Goal: Use online tool/utility

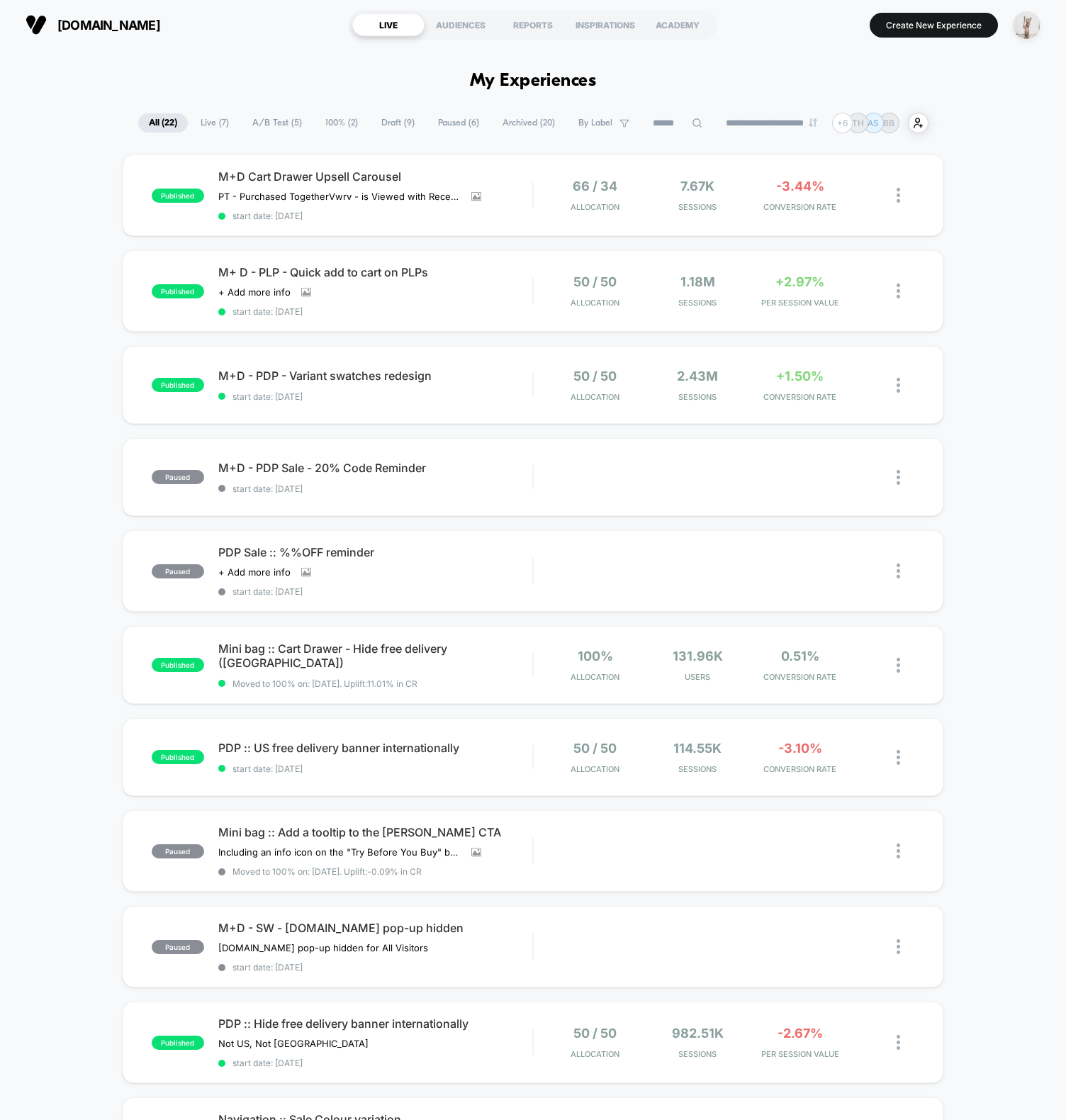
click at [1033, 17] on img "button" at bounding box center [1027, 25] width 27 height 27
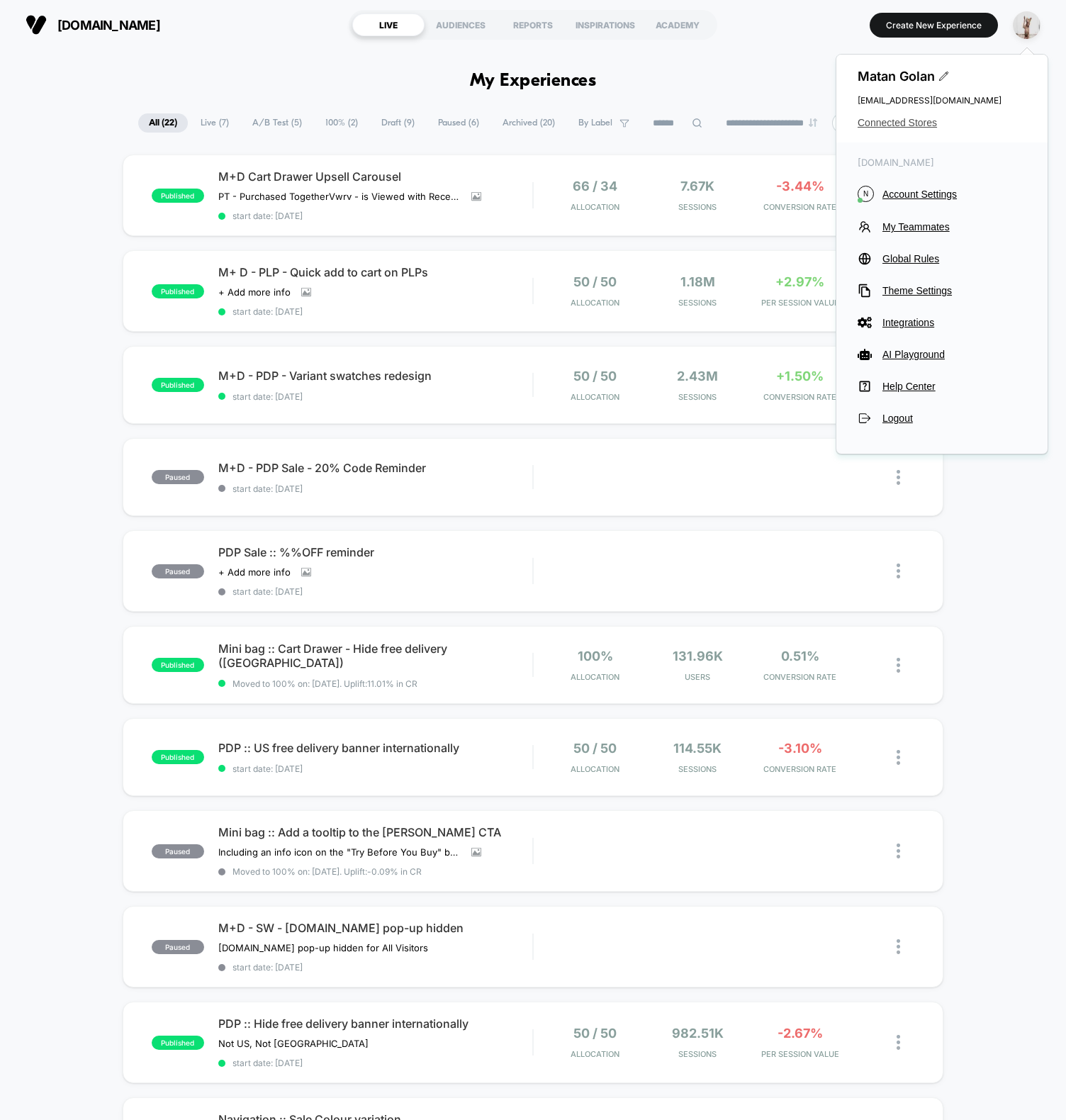
click at [895, 127] on span "Connected Stores" at bounding box center [941, 122] width 168 height 11
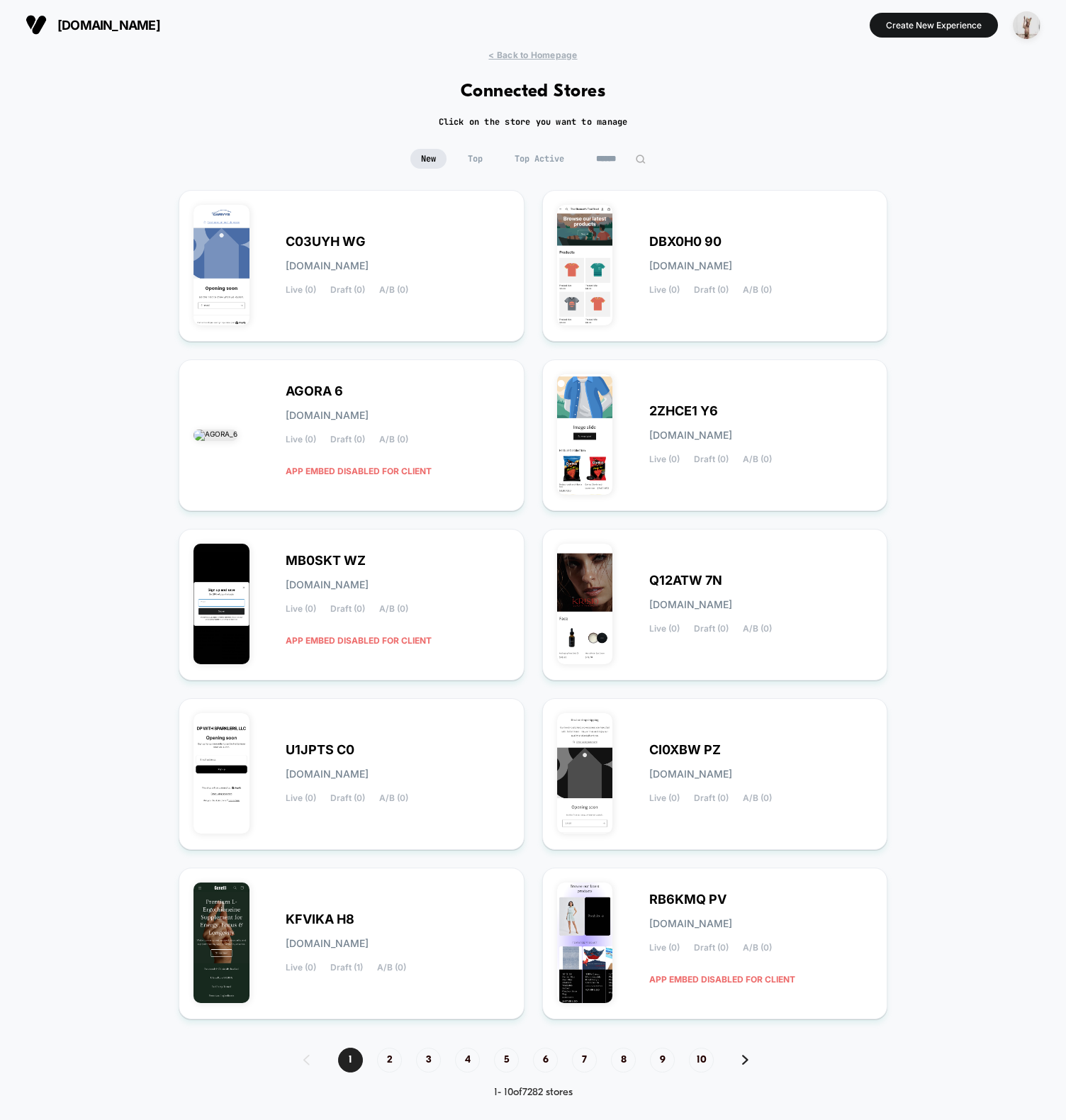
click at [618, 156] on input at bounding box center [621, 158] width 71 height 20
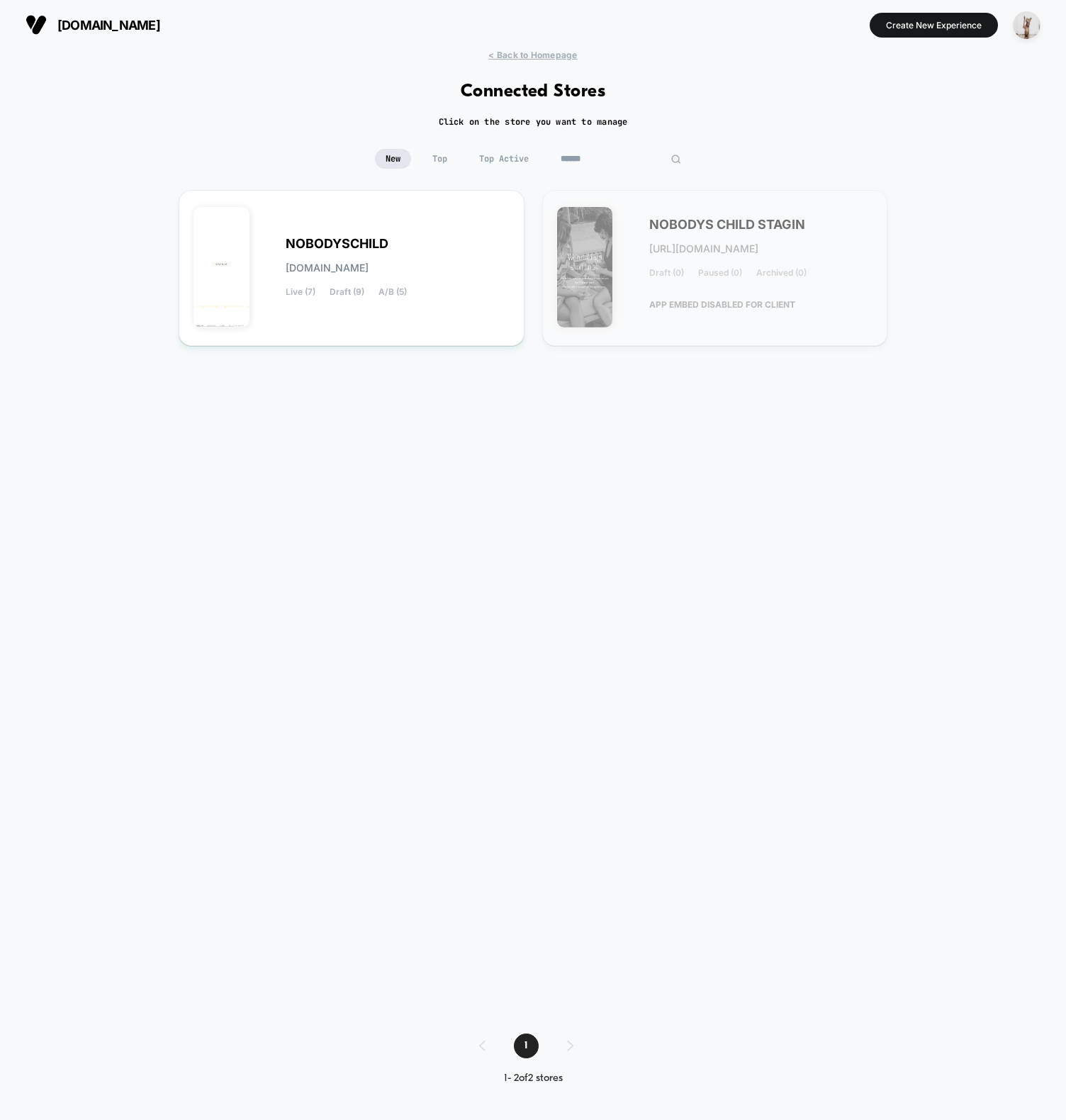
type input "******"
click at [758, 246] on span "[URL][DOMAIN_NAME]" at bounding box center [704, 249] width 109 height 10
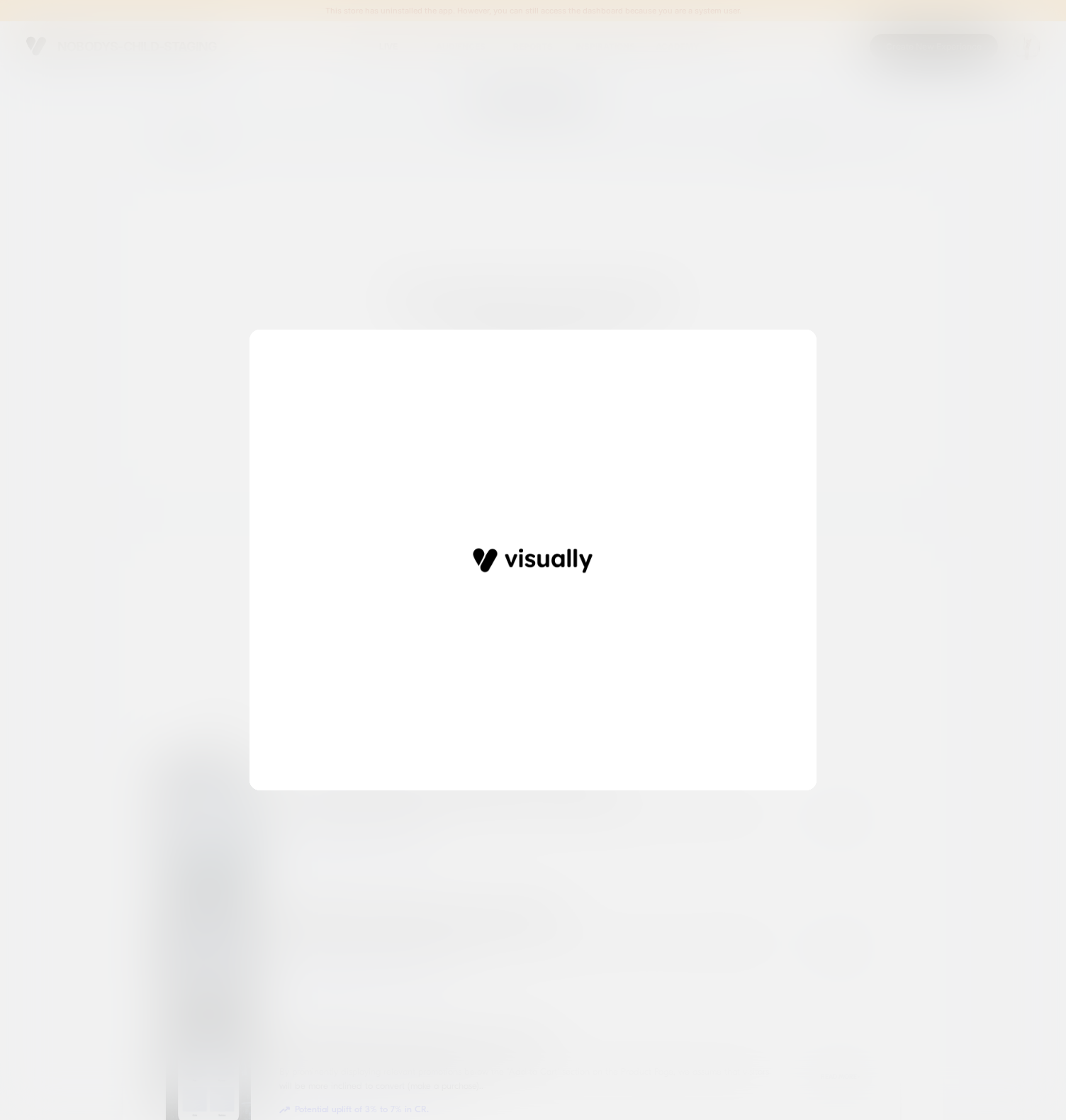
click at [498, 236] on div at bounding box center [533, 560] width 1066 height 1120
click at [663, 174] on div at bounding box center [533, 560] width 1066 height 1120
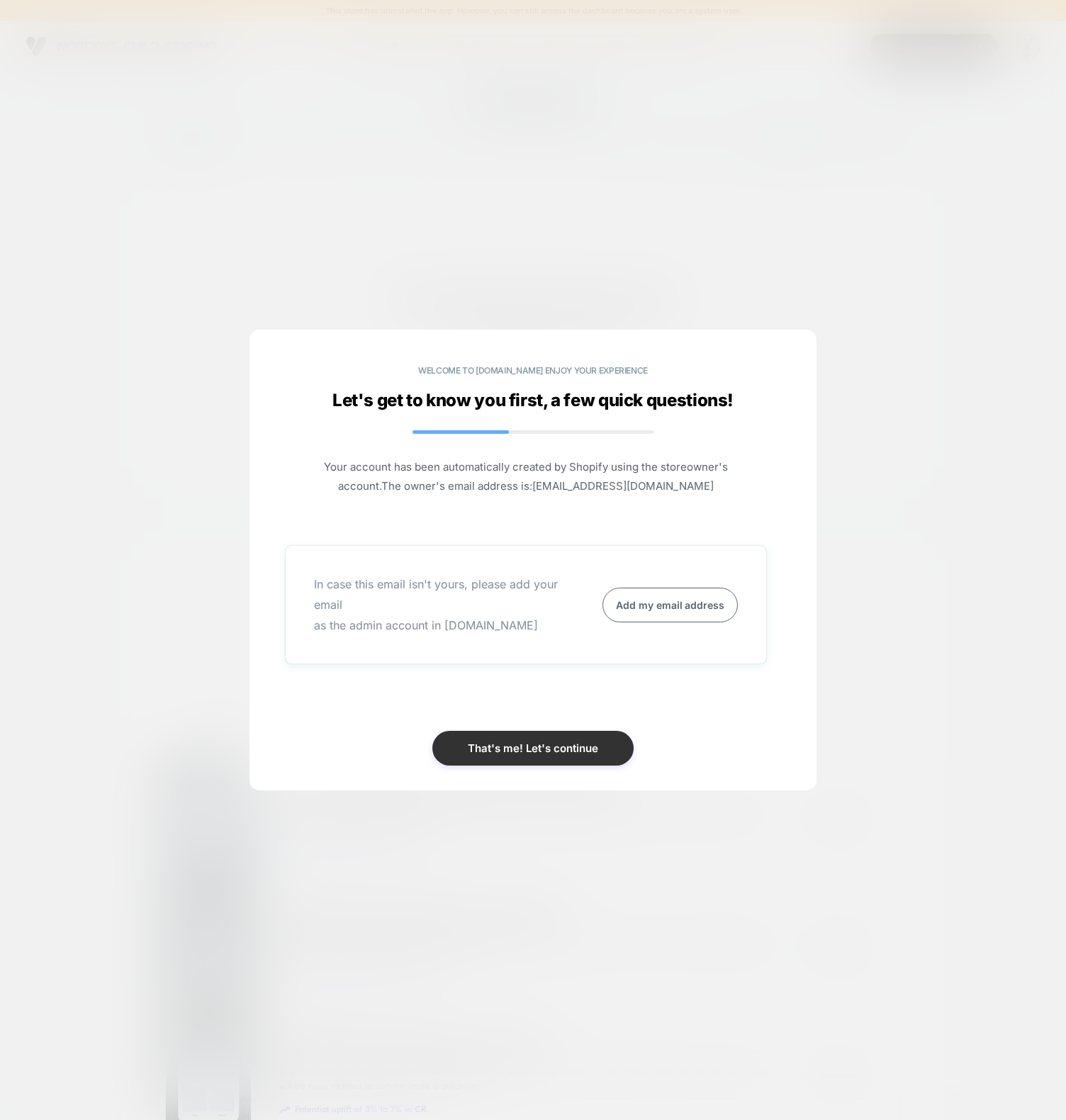
click at [560, 761] on button "That's me! Let's continue" at bounding box center [533, 748] width 202 height 35
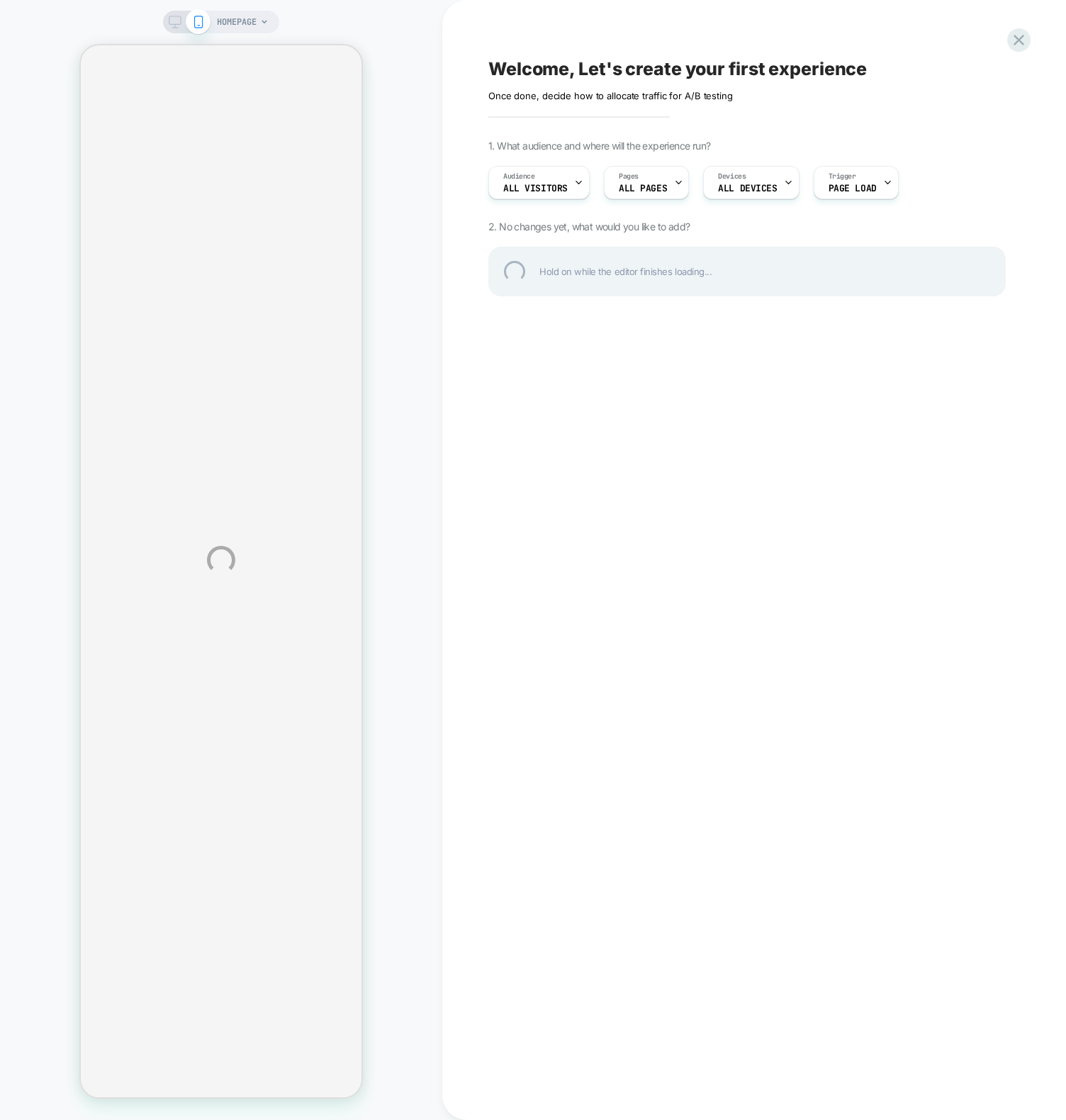
click at [1041, 37] on div "HOMEPAGE Welcome, Let's create your first experience Click to edit experience d…" at bounding box center [533, 560] width 1066 height 1120
click at [1026, 38] on div at bounding box center [1019, 40] width 29 height 29
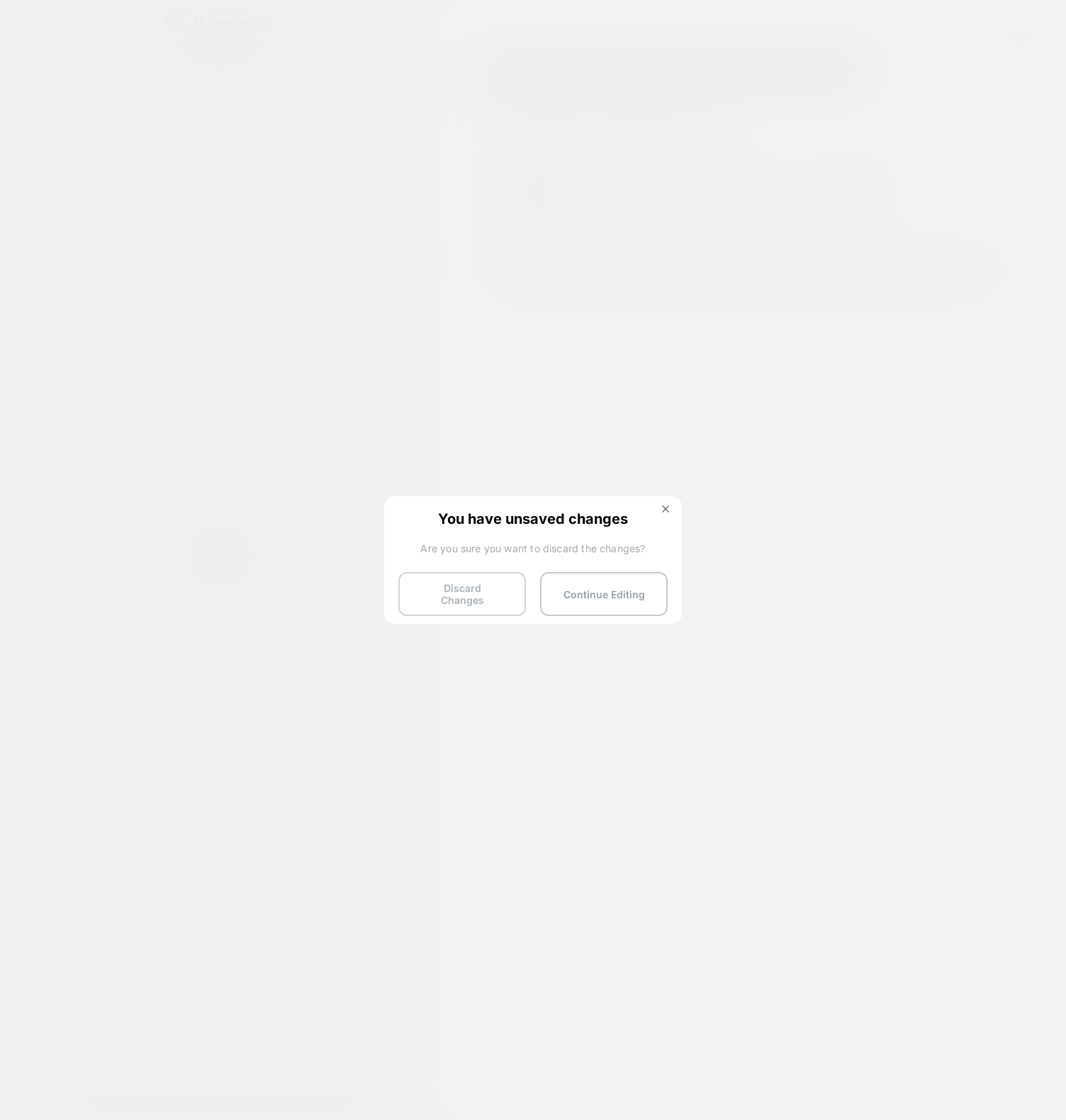
click at [461, 598] on button "Discard Changes" at bounding box center [462, 593] width 127 height 44
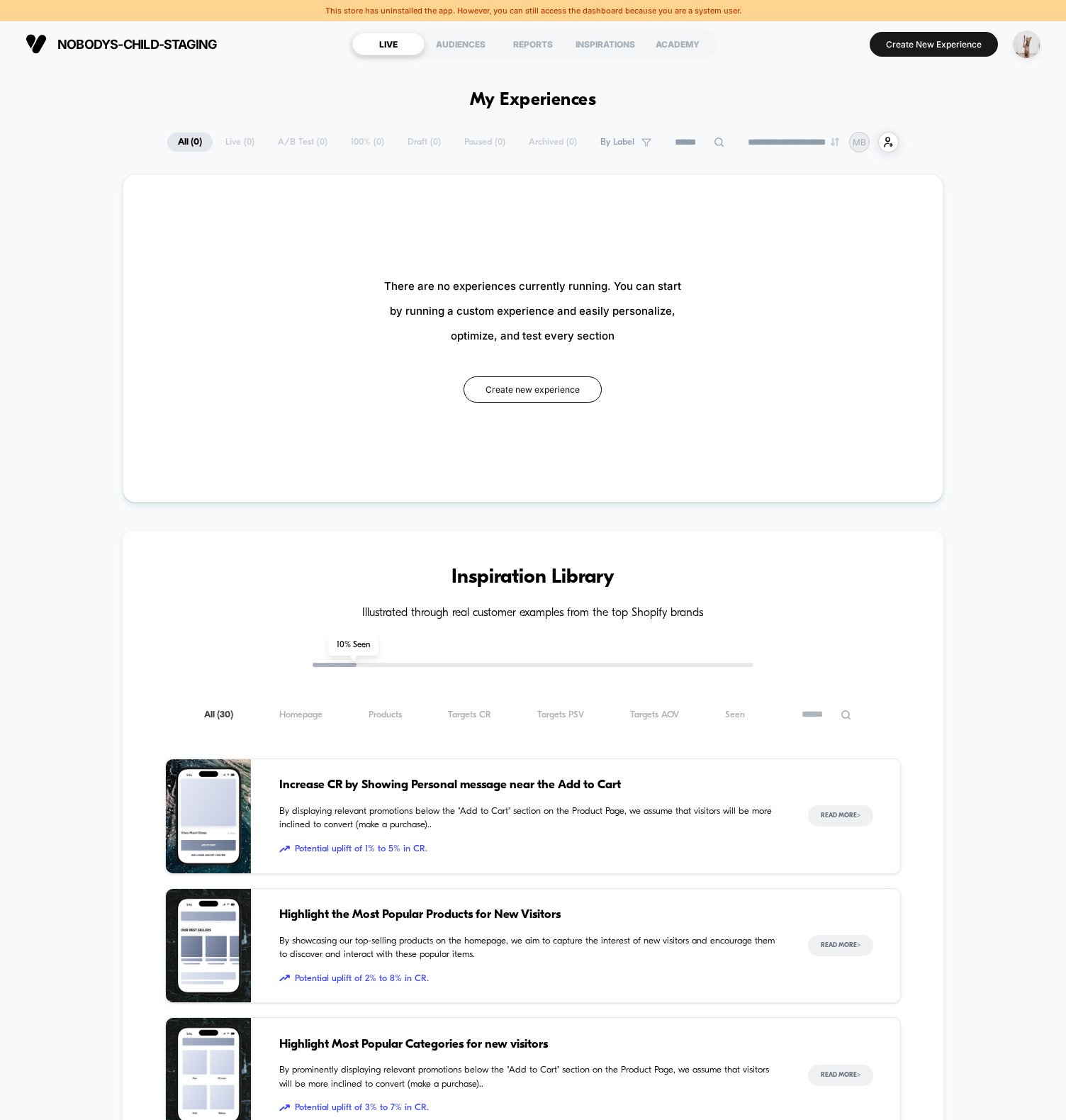
scroll to position [3, 0]
click at [262, 73] on div "**********" at bounding box center [533, 881] width 1066 height 1624
